Goal: Find specific page/section: Find specific page/section

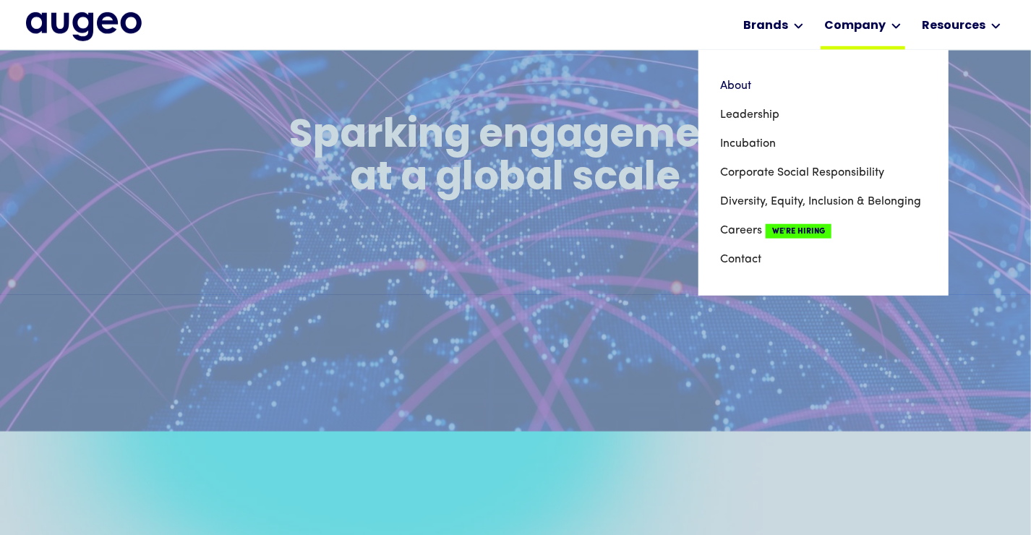
scroll to position [583, 0]
click at [870, 22] on div "Company" at bounding box center [854, 25] width 61 height 17
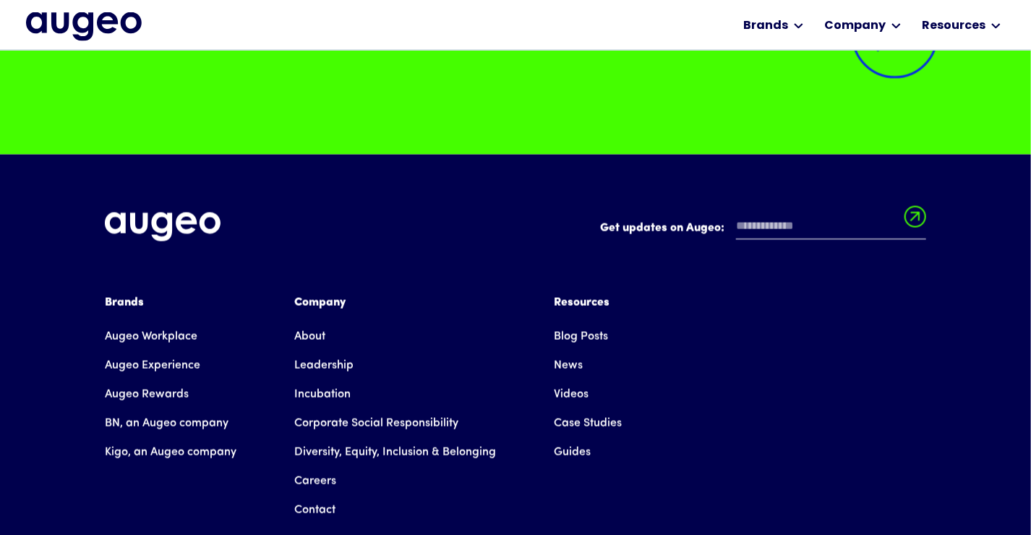
scroll to position [11350, 0]
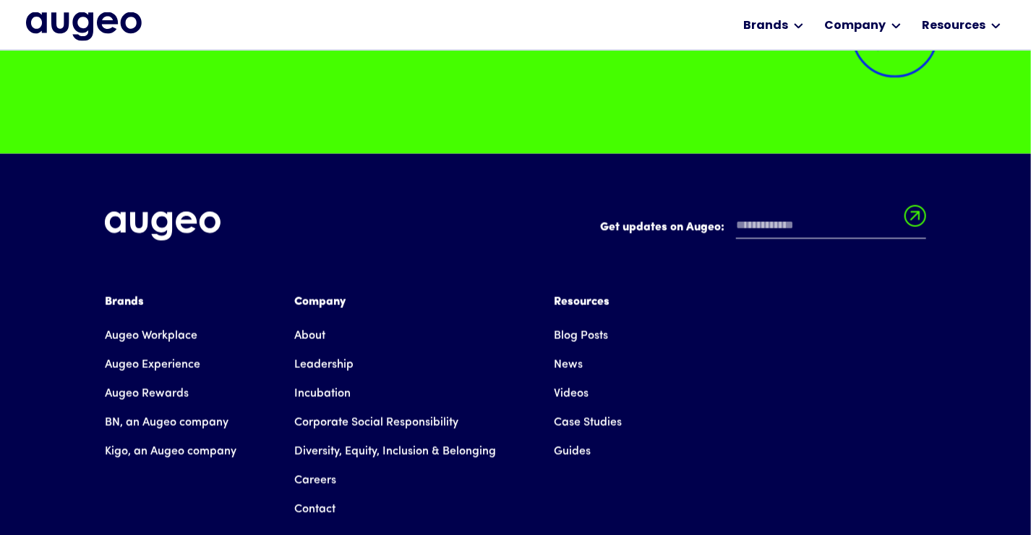
click at [312, 351] on link "Leadership" at bounding box center [323, 365] width 59 height 29
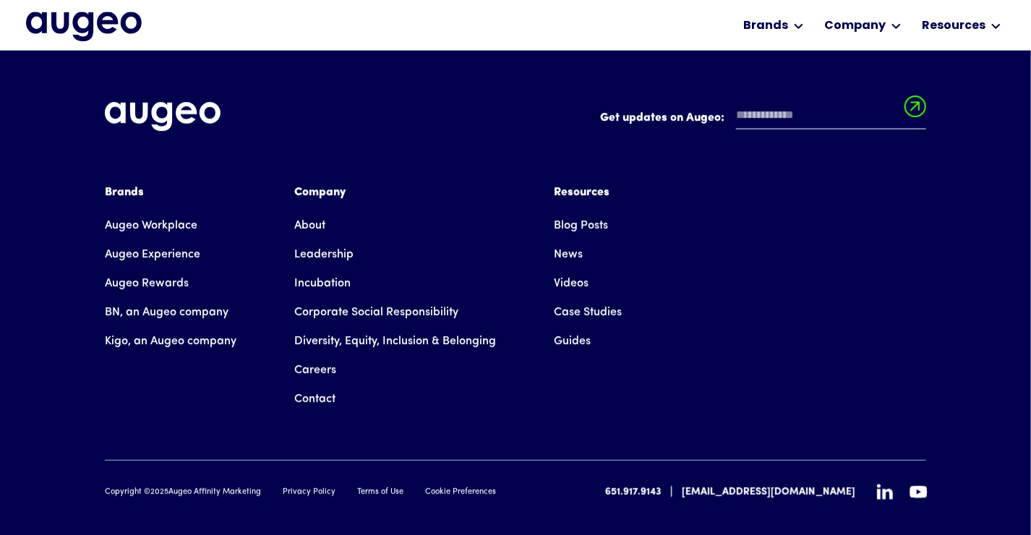
scroll to position [2179, 0]
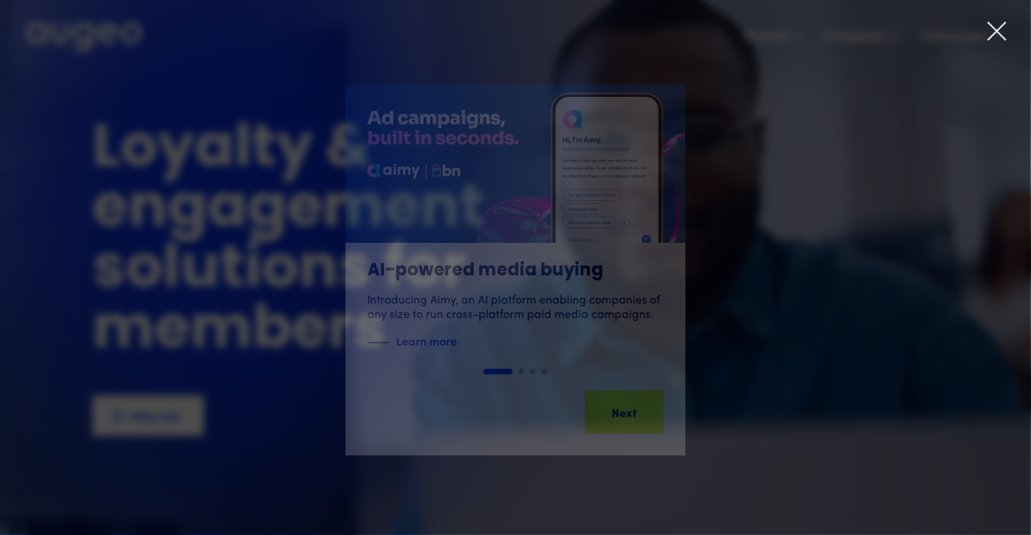
click at [893, 99] on div "1 of 4" at bounding box center [515, 270] width 1031 height 371
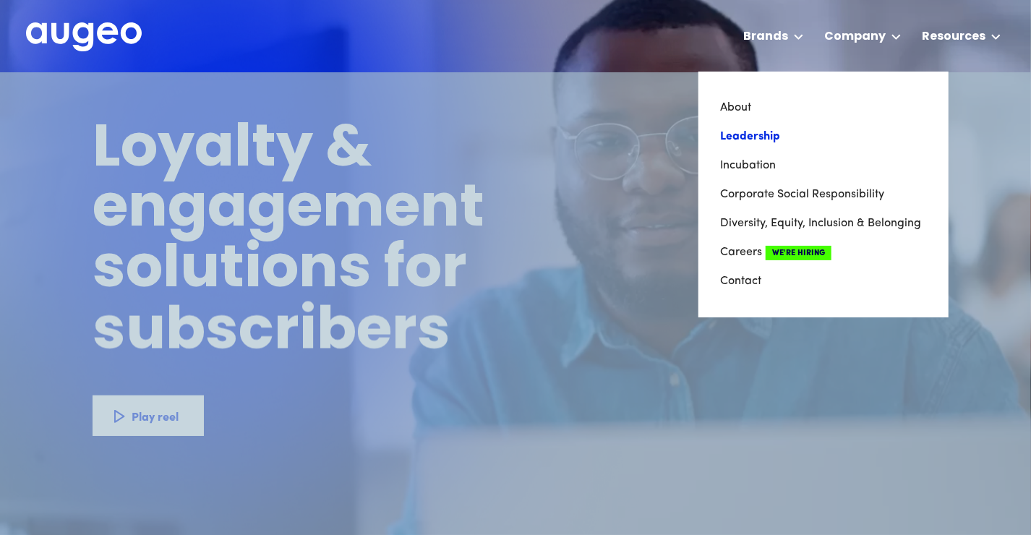
click at [750, 133] on link "Leadership" at bounding box center [823, 136] width 207 height 29
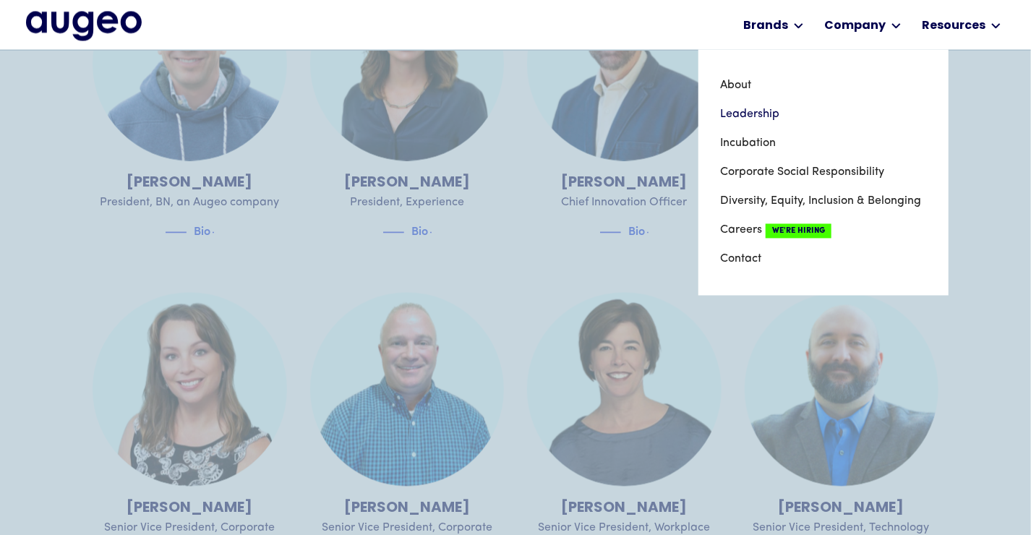
scroll to position [1232, 0]
